Goal: Task Accomplishment & Management: Complete application form

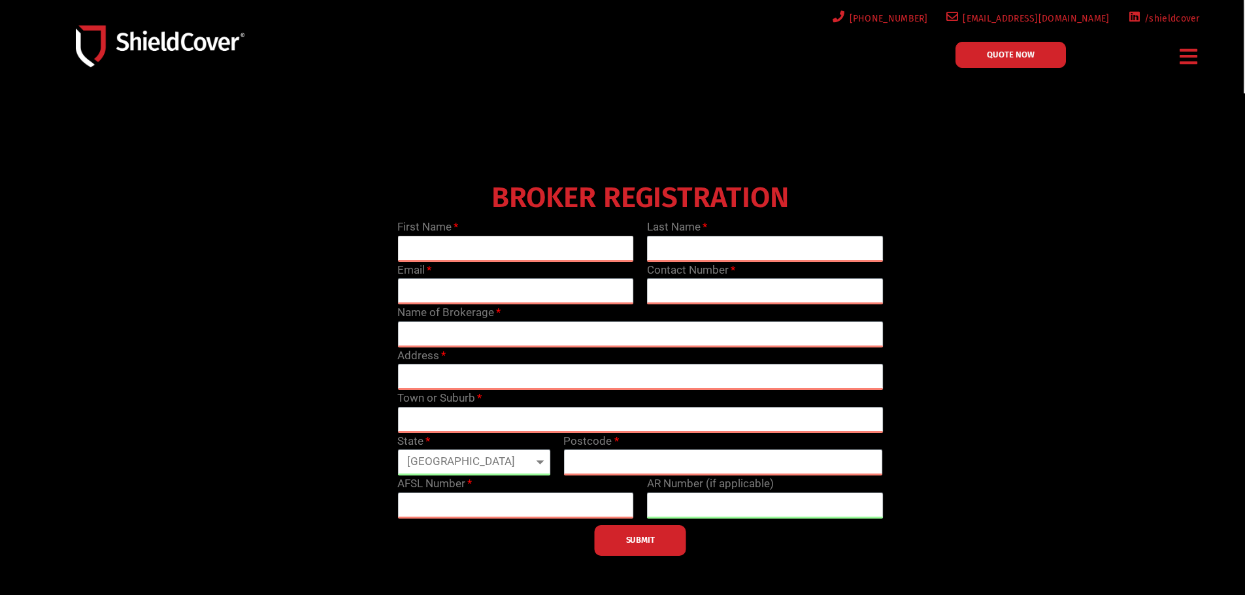
click at [518, 252] on input "text" at bounding box center [515, 249] width 237 height 26
type input "[PERSON_NAME]"
drag, startPoint x: 740, startPoint y: 255, endPoint x: 726, endPoint y: 250, distance: 14.9
click at [740, 255] on input "text" at bounding box center [765, 249] width 237 height 26
paste input "Crowfoot"
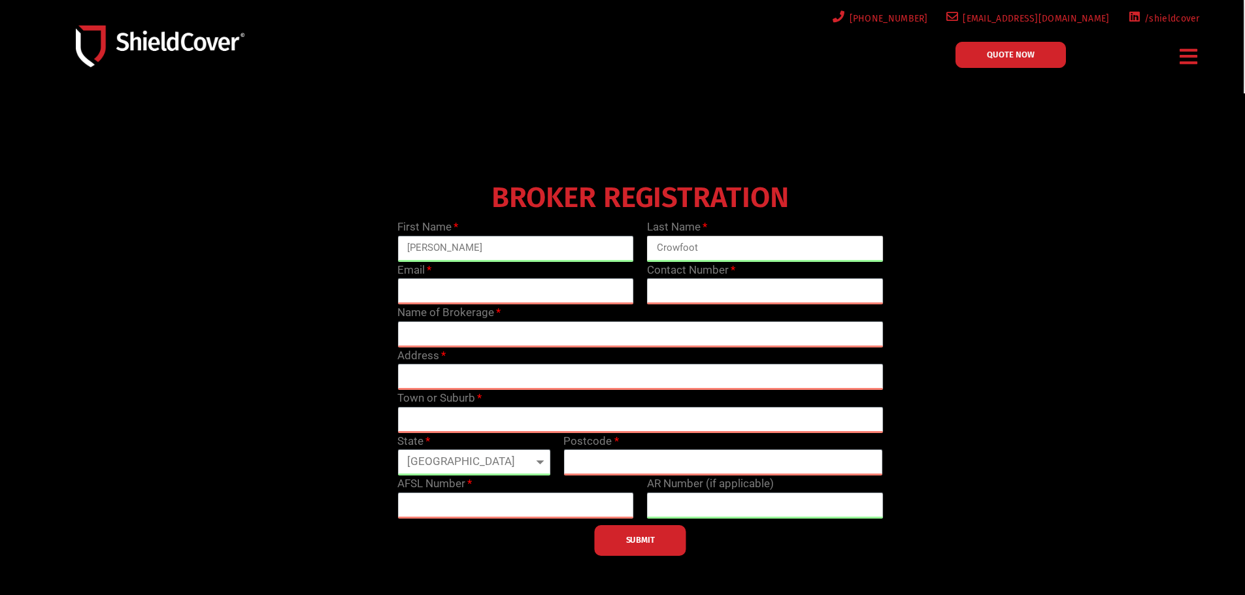
type input "Crowfoot"
click at [452, 294] on input "email" at bounding box center [515, 291] width 237 height 26
paste input "[EMAIL_ADDRESS][DOMAIN_NAME]"
type input "[EMAIL_ADDRESS][DOMAIN_NAME]"
click at [723, 295] on input "text" at bounding box center [765, 291] width 237 height 26
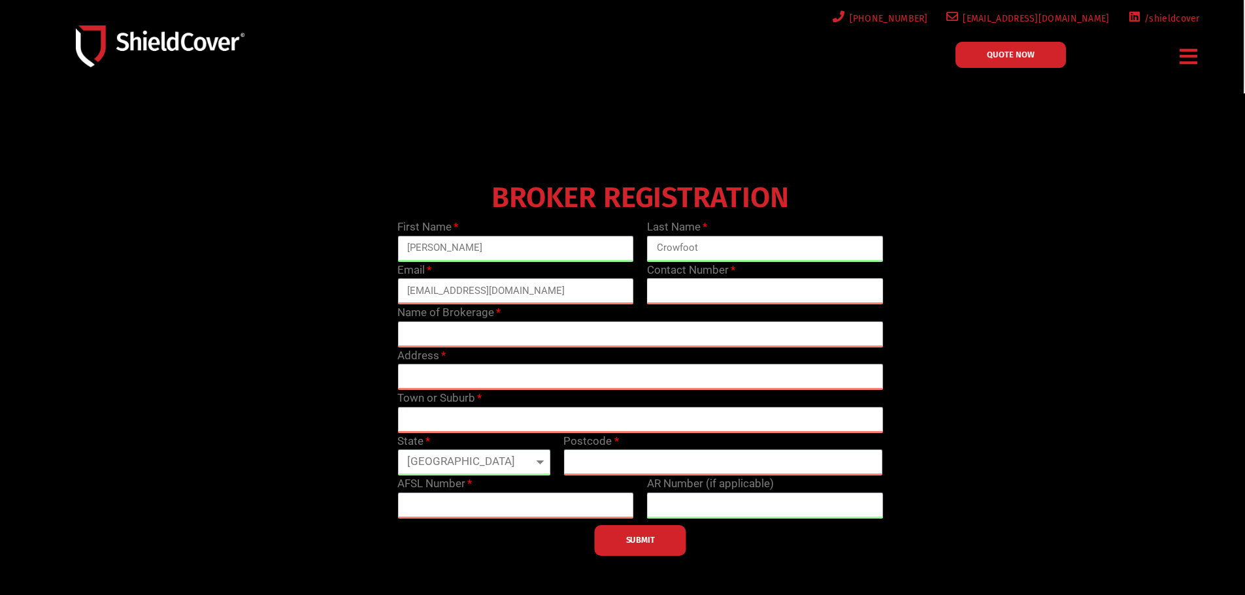
paste input "1300 500 750"
type input "1300 500 750"
click at [598, 345] on input "text" at bounding box center [639, 334] width 485 height 26
drag, startPoint x: 468, startPoint y: 323, endPoint x: 380, endPoint y: 328, distance: 87.7
click at [380, 328] on div "BROKER REGISTRATION First Name [PERSON_NAME] Last Name Crowfoot Email [EMAIL_AD…" at bounding box center [640, 366] width 997 height 379
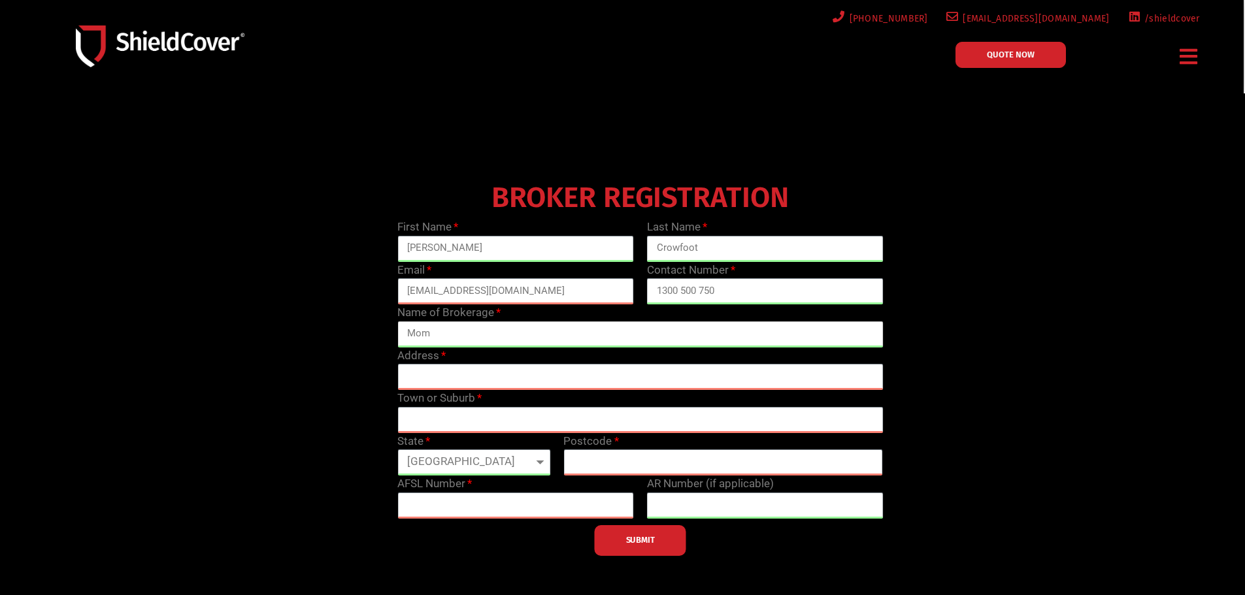
paste input "enta Insurance Advisors Pty Ltd."
type input "Momenta Insurance Advisors Pty Ltd"
click at [450, 374] on input "text" at bounding box center [639, 377] width 485 height 26
click at [474, 372] on input "text" at bounding box center [639, 377] width 485 height 26
paste input "[GEOGRAPHIC_DATA][STREET_ADDRESS][PERSON_NAME]"
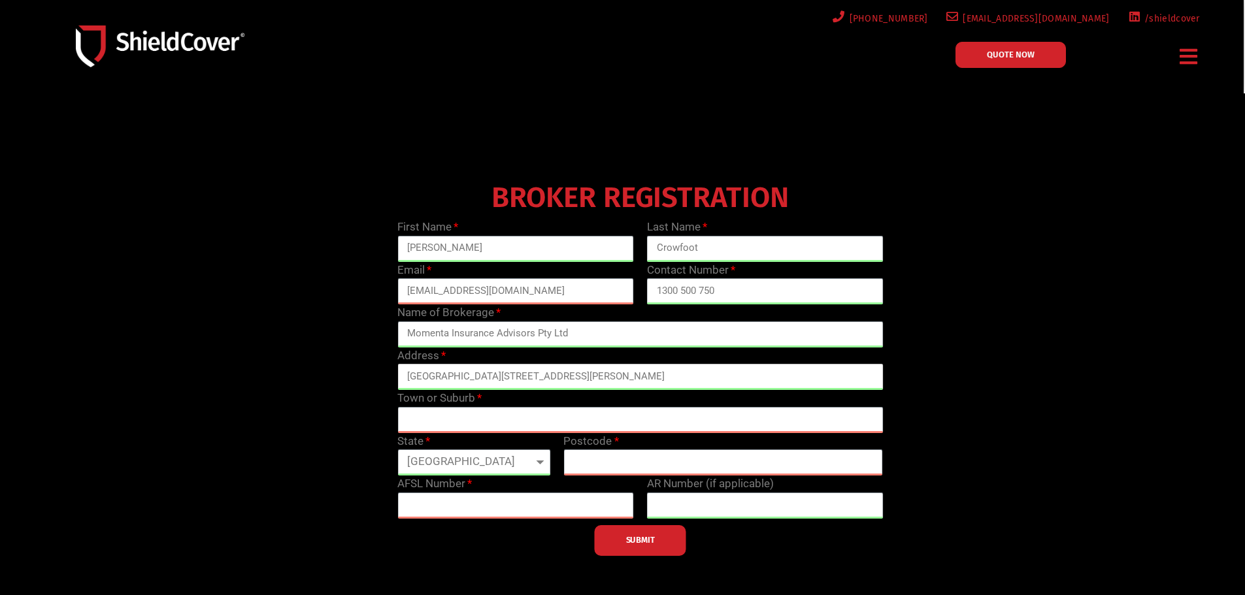
drag, startPoint x: 616, startPoint y: 370, endPoint x: 525, endPoint y: 379, distance: 90.6
click at [525, 379] on input "[GEOGRAPHIC_DATA][STREET_ADDRESS][PERSON_NAME]" at bounding box center [639, 377] width 485 height 26
type input "[GEOGRAPHIC_DATA][STREET_ADDRESS]"
click at [497, 418] on input "text" at bounding box center [639, 420] width 485 height 26
paste input "[PERSON_NAME][GEOGRAPHIC_DATA] 2570"
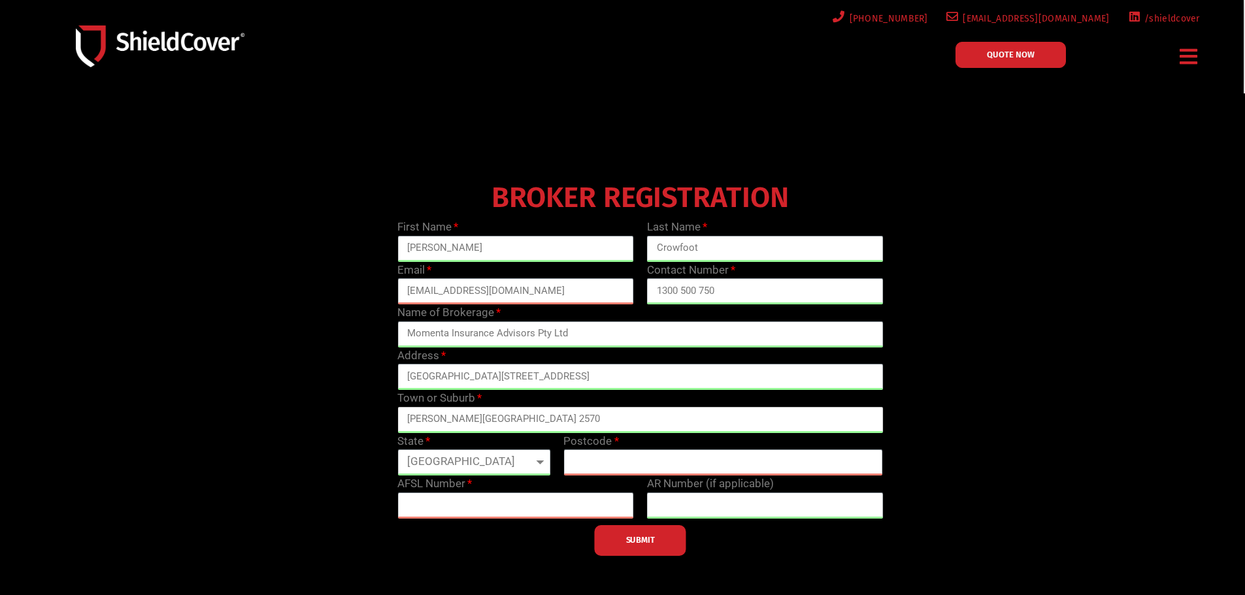
drag, startPoint x: 506, startPoint y: 423, endPoint x: 455, endPoint y: 428, distance: 51.8
click at [455, 428] on input "[PERSON_NAME][GEOGRAPHIC_DATA] 2570" at bounding box center [639, 420] width 485 height 26
type input "[PERSON_NAME]"
click at [469, 460] on select "[GEOGRAPHIC_DATA] [GEOGRAPHIC_DATA] [GEOGRAPHIC_DATA] [GEOGRAPHIC_DATA] [GEOGRA…" at bounding box center [473, 463] width 153 height 26
select select "[GEOGRAPHIC_DATA]"
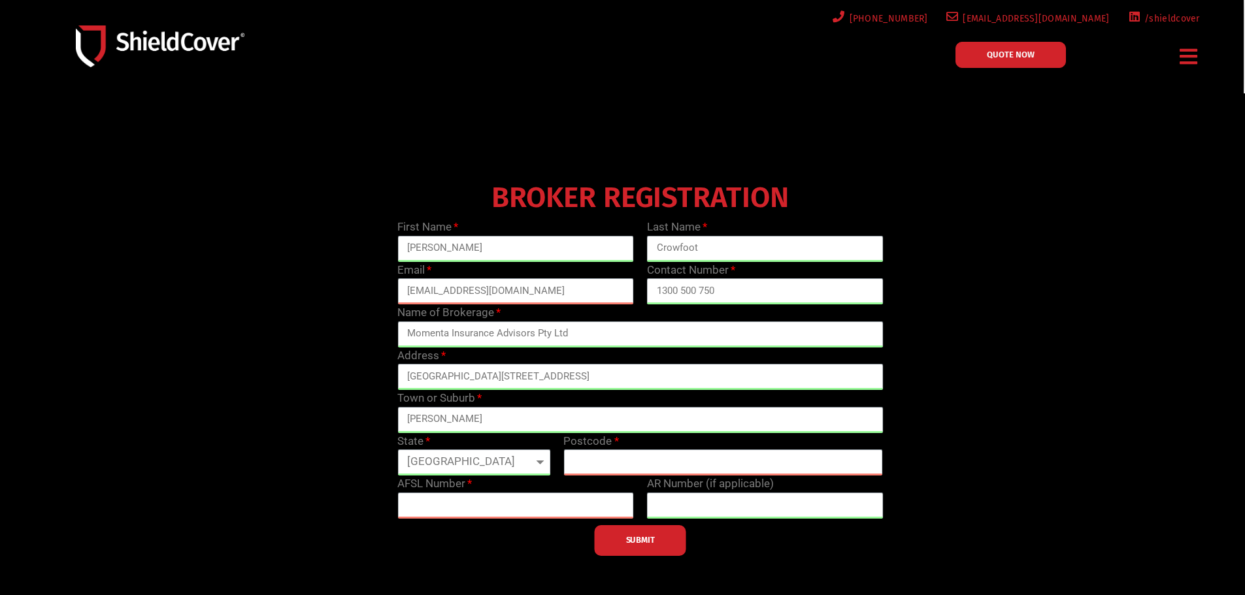
click at [397, 450] on select "[GEOGRAPHIC_DATA] [GEOGRAPHIC_DATA] [GEOGRAPHIC_DATA] [GEOGRAPHIC_DATA] [GEOGRA…" at bounding box center [473, 463] width 153 height 26
click at [609, 476] on div "AFSL Number" at bounding box center [516, 497] width 250 height 43
click at [602, 457] on input "text" at bounding box center [723, 463] width 320 height 26
type input "2570"
click at [482, 503] on input "text" at bounding box center [515, 506] width 237 height 26
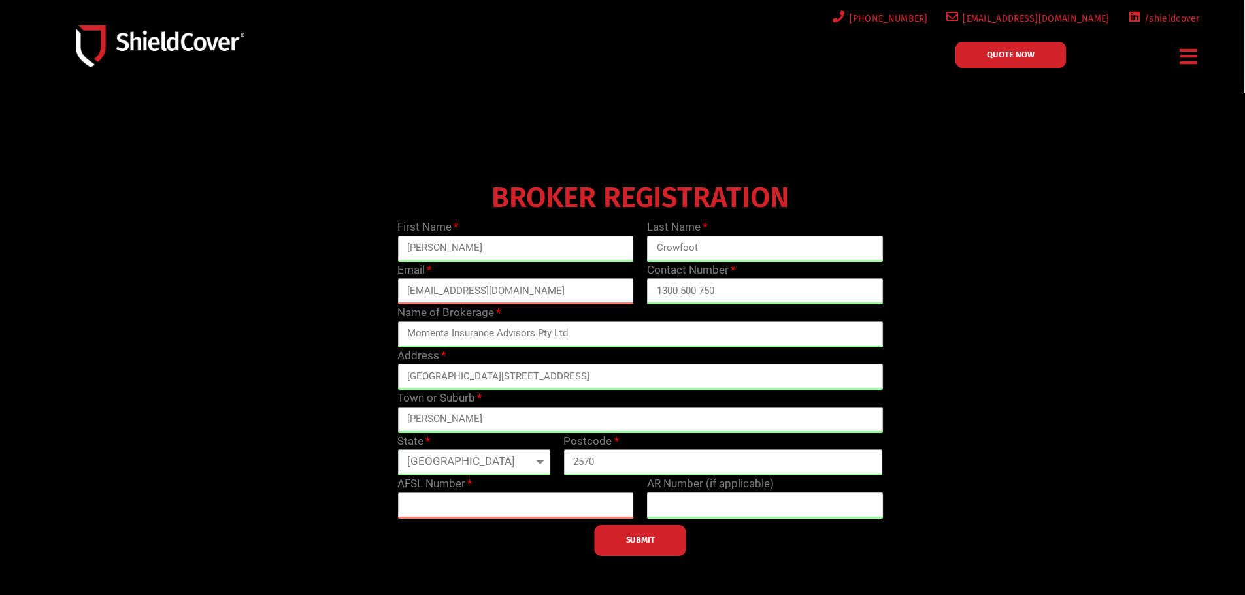
click at [767, 505] on input "text" at bounding box center [765, 506] width 237 height 26
click at [474, 501] on input "text" at bounding box center [515, 506] width 237 height 26
click at [661, 509] on input "text" at bounding box center [765, 506] width 237 height 26
paste input "1285040"
type input "1285040"
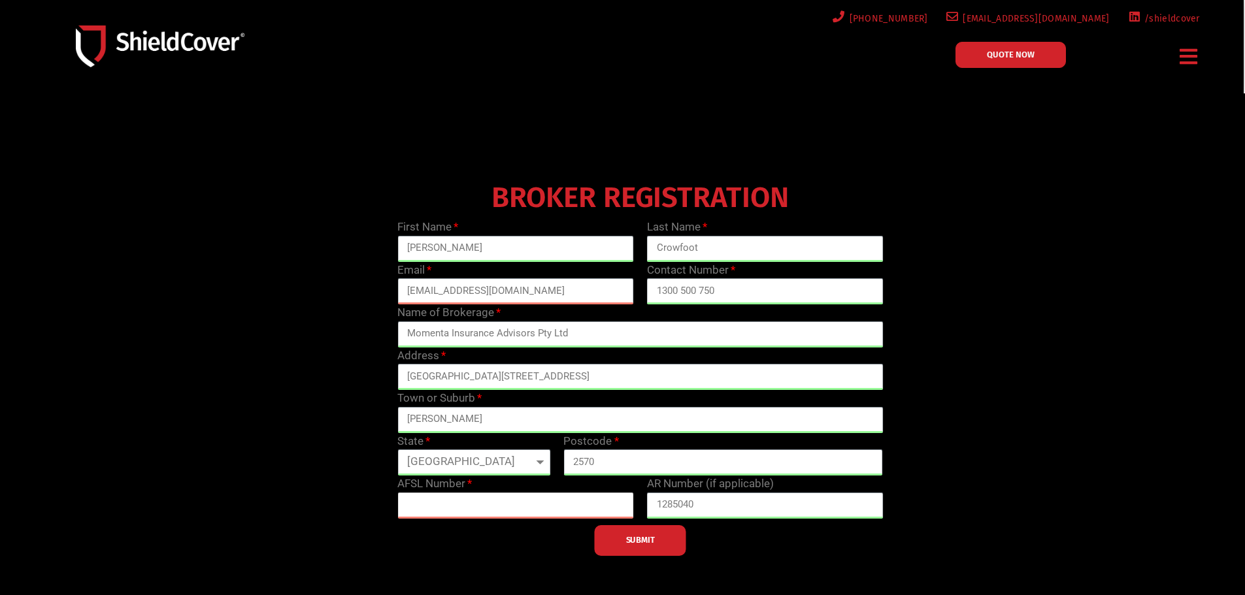
click at [469, 497] on input "text" at bounding box center [515, 506] width 237 height 26
paste input "425573"
type input "425573"
click at [600, 537] on button "SUBMIT" at bounding box center [640, 540] width 91 height 31
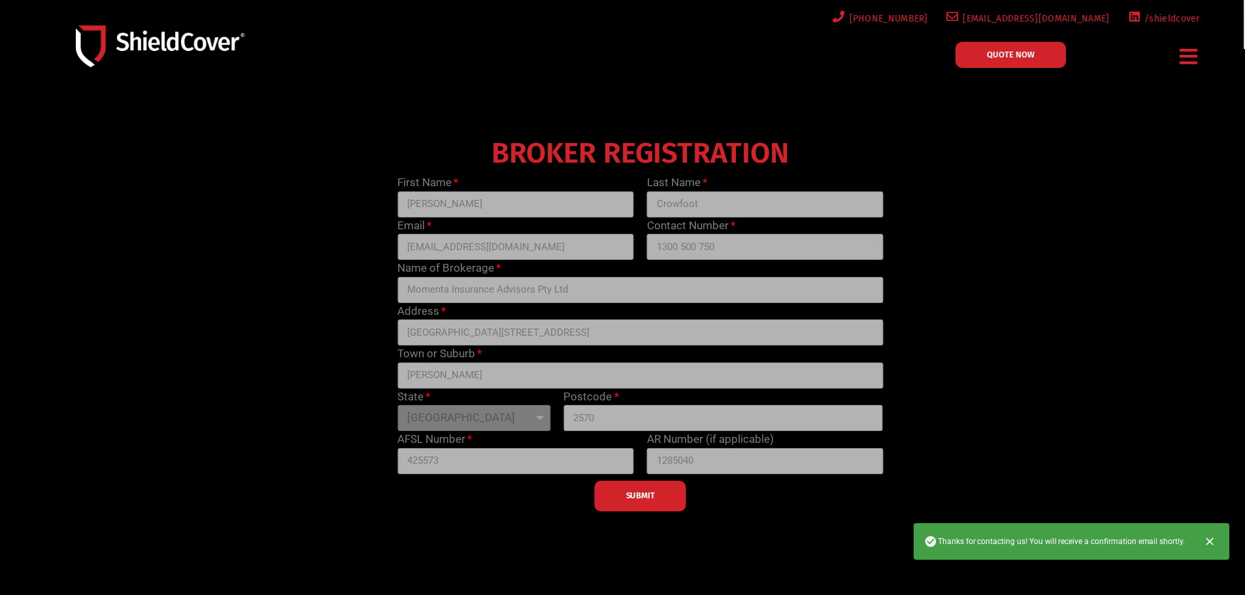
scroll to position [65, 0]
